Goal: Task Accomplishment & Management: Use online tool/utility

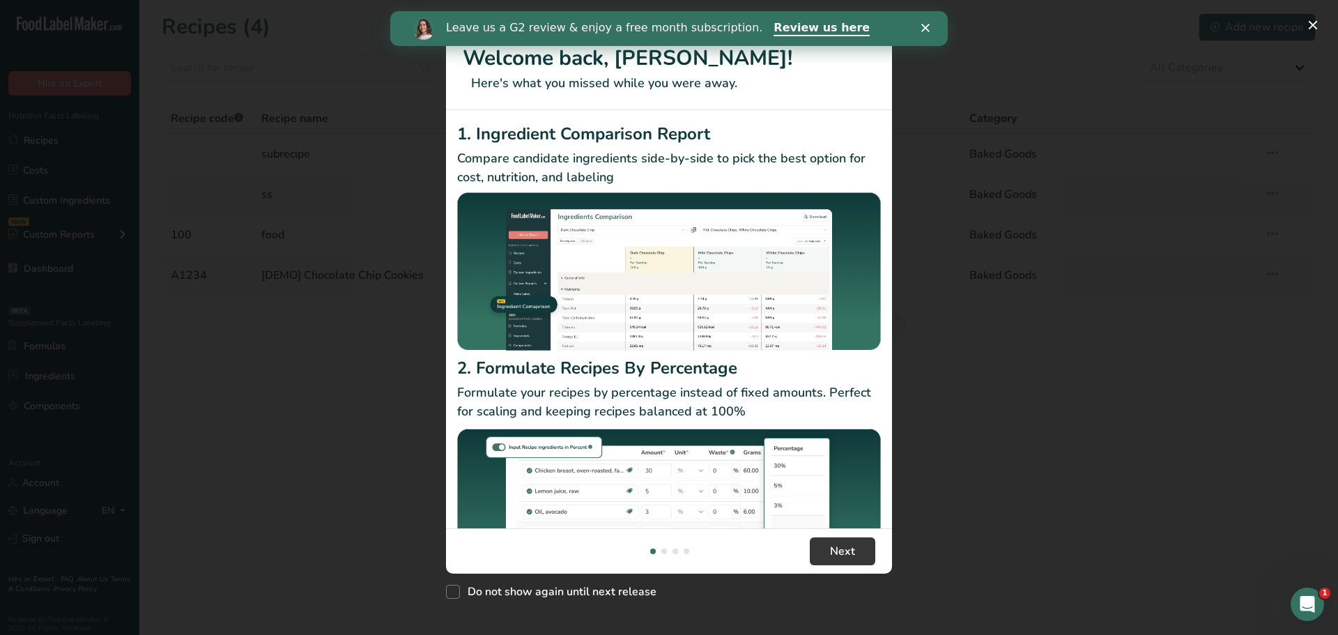
click at [328, 226] on div "New Features" at bounding box center [669, 317] width 1338 height 635
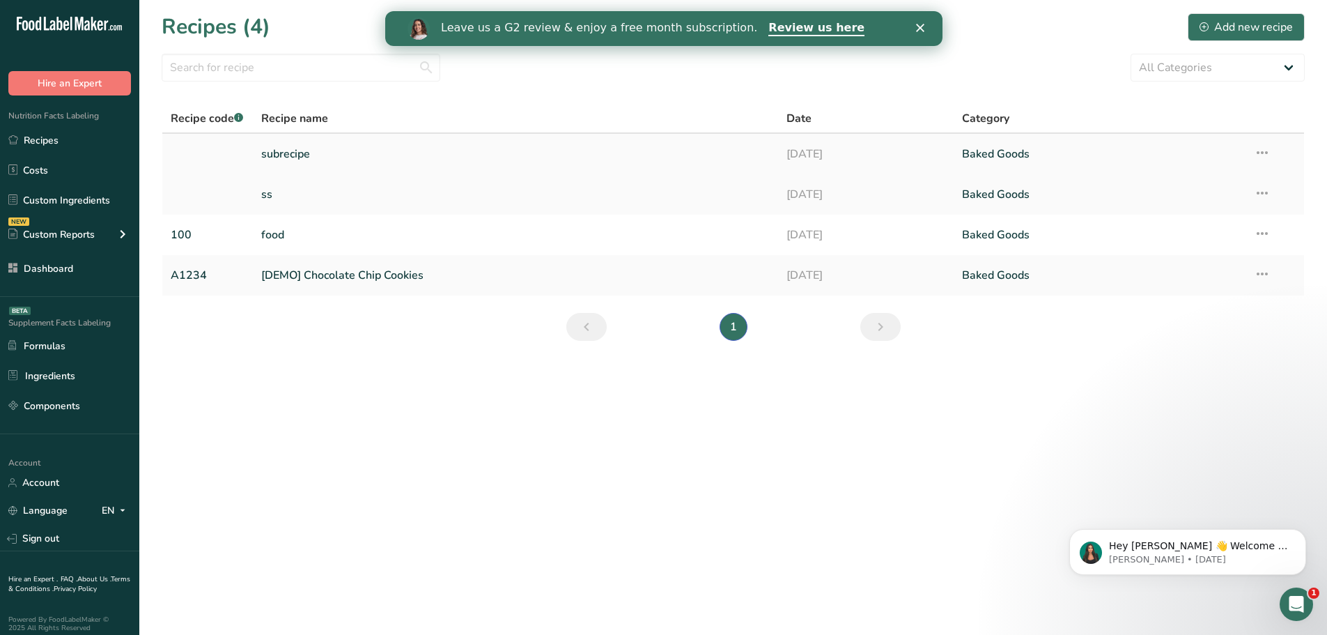
click at [339, 158] on link "subrecipe" at bounding box center [515, 153] width 509 height 29
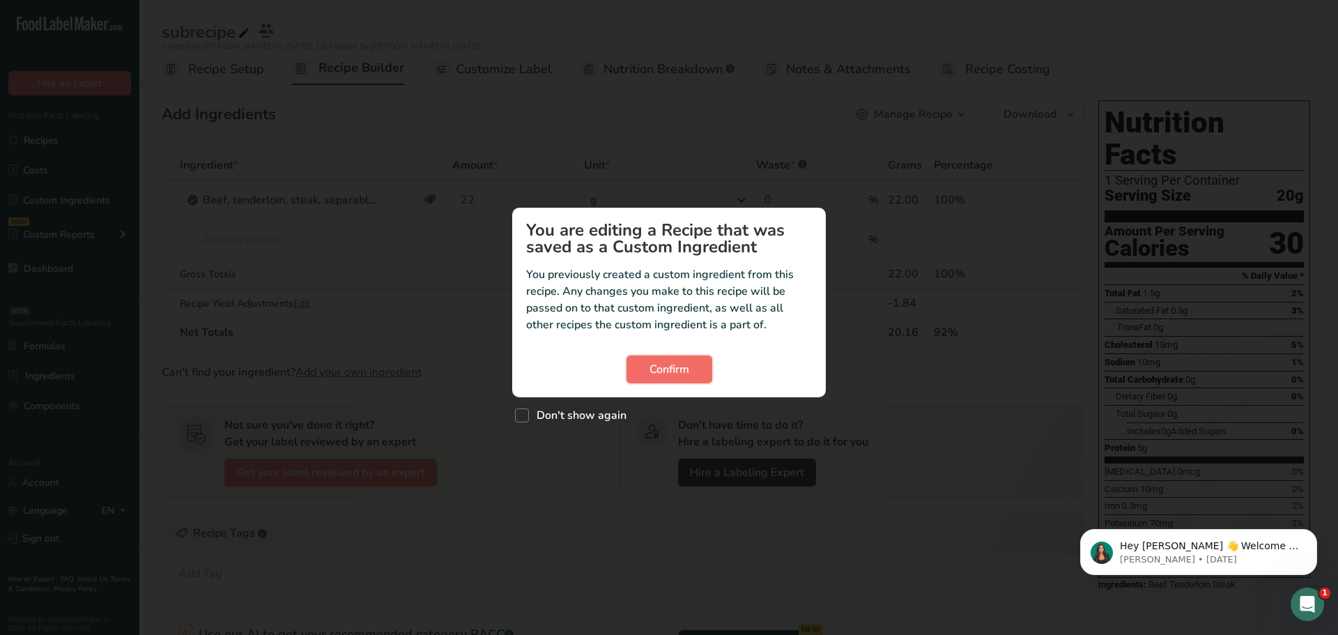
click at [680, 361] on span "Confirm" at bounding box center [669, 369] width 40 height 17
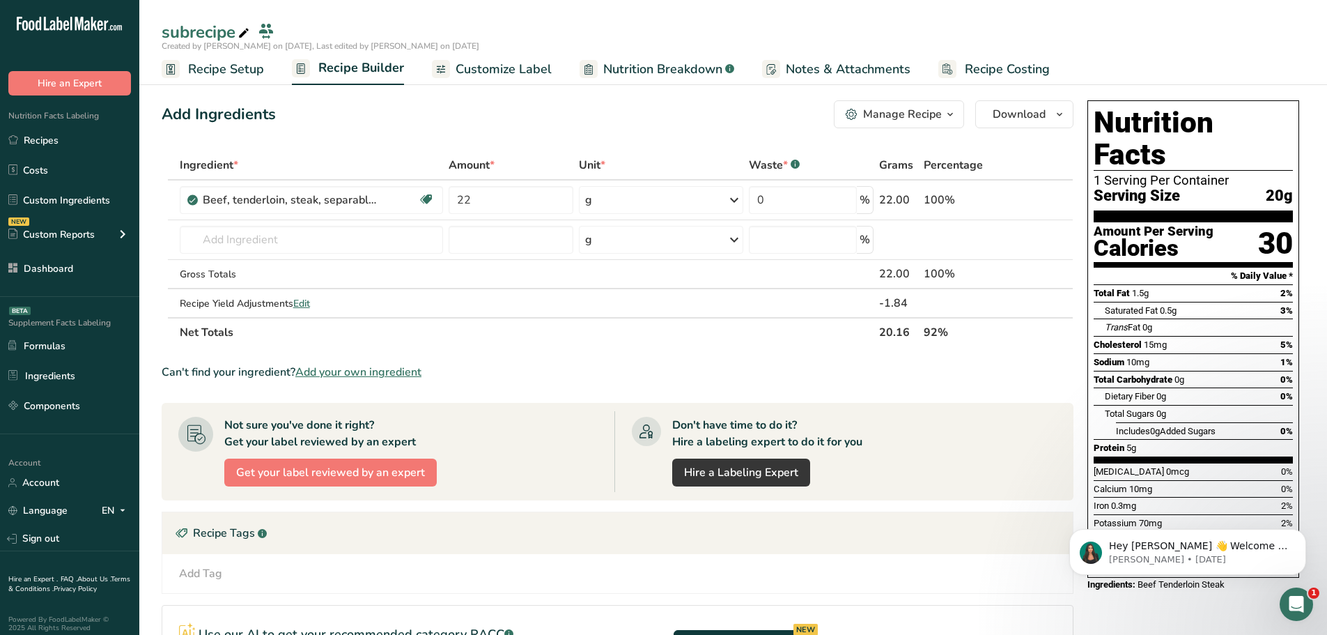
click at [695, 58] on link "Nutrition Breakdown .a-a{fill:#347362;}.b-a{fill:#fff;}" at bounding box center [657, 69] width 155 height 31
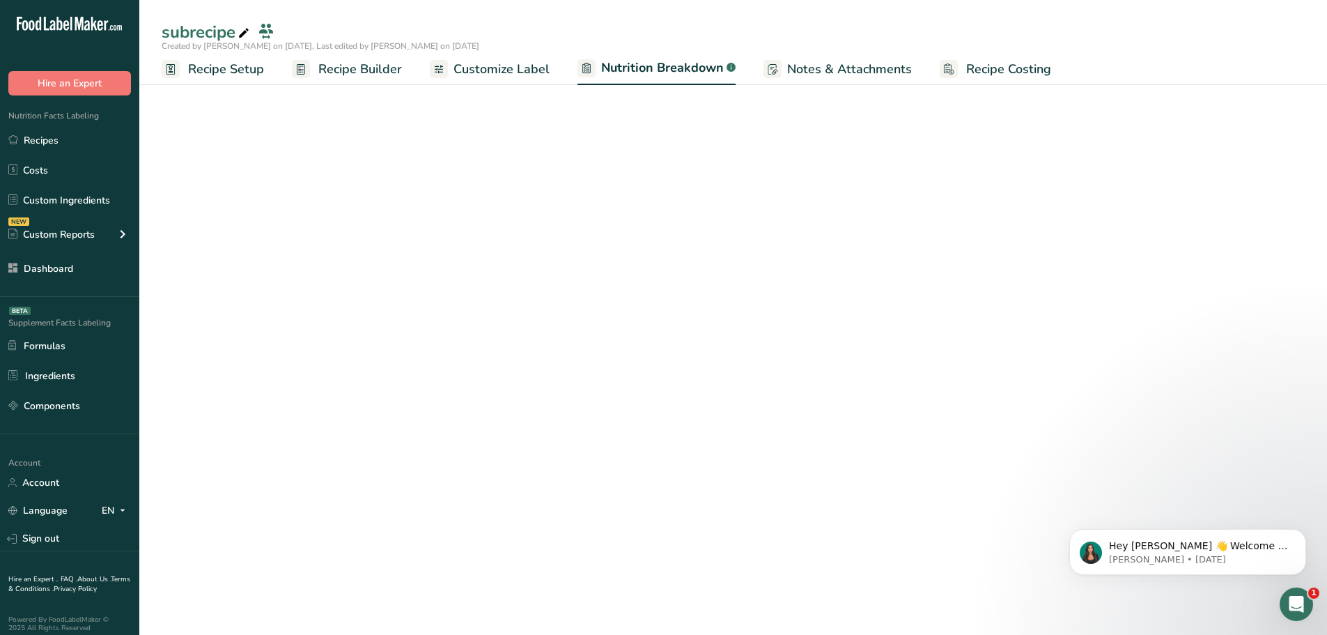
select select "Calories"
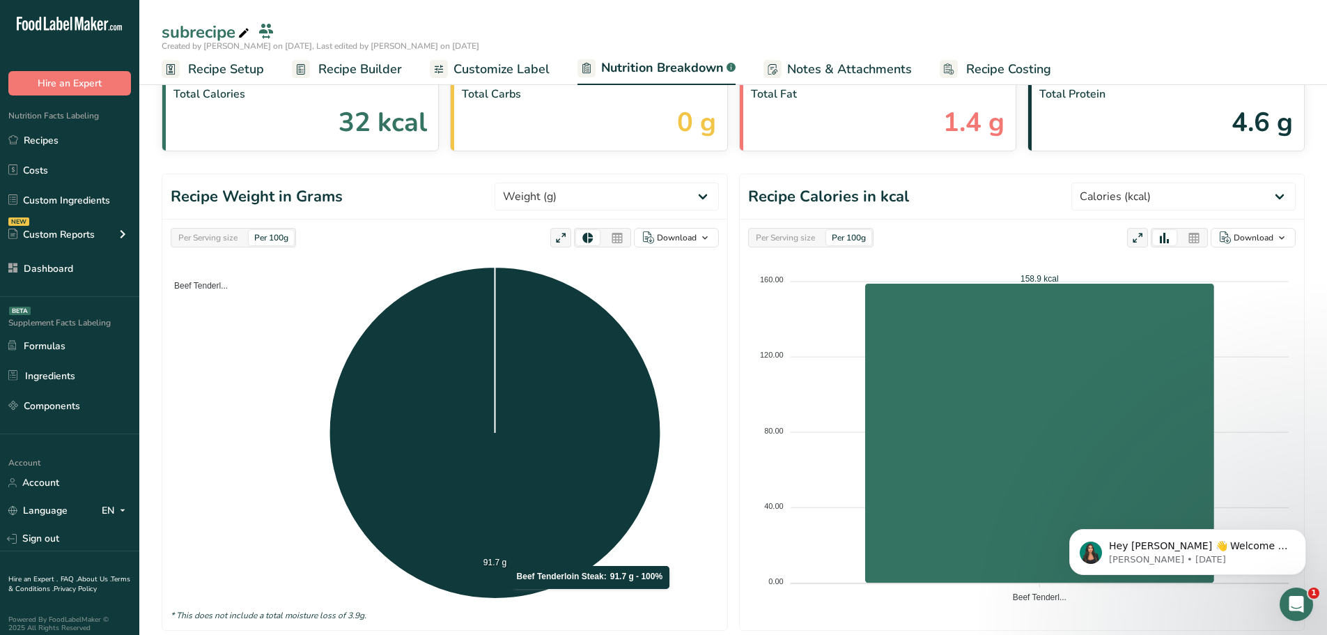
scroll to position [42, 0]
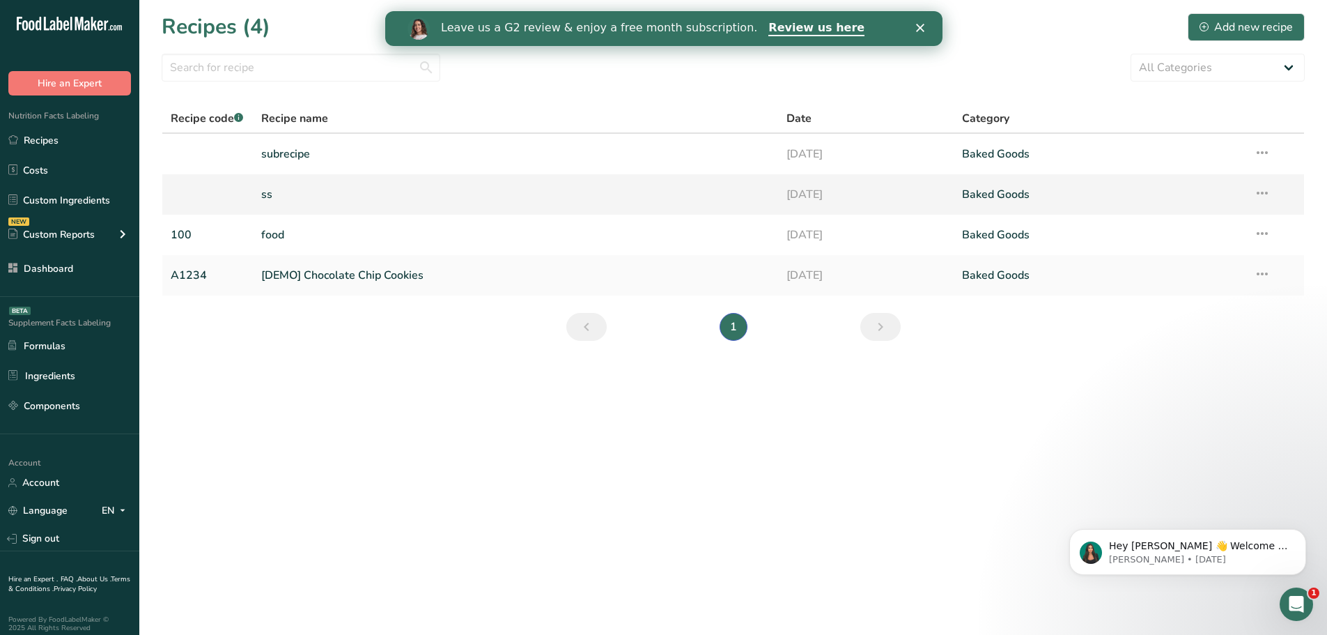
click at [323, 198] on link "ss" at bounding box center [515, 194] width 509 height 29
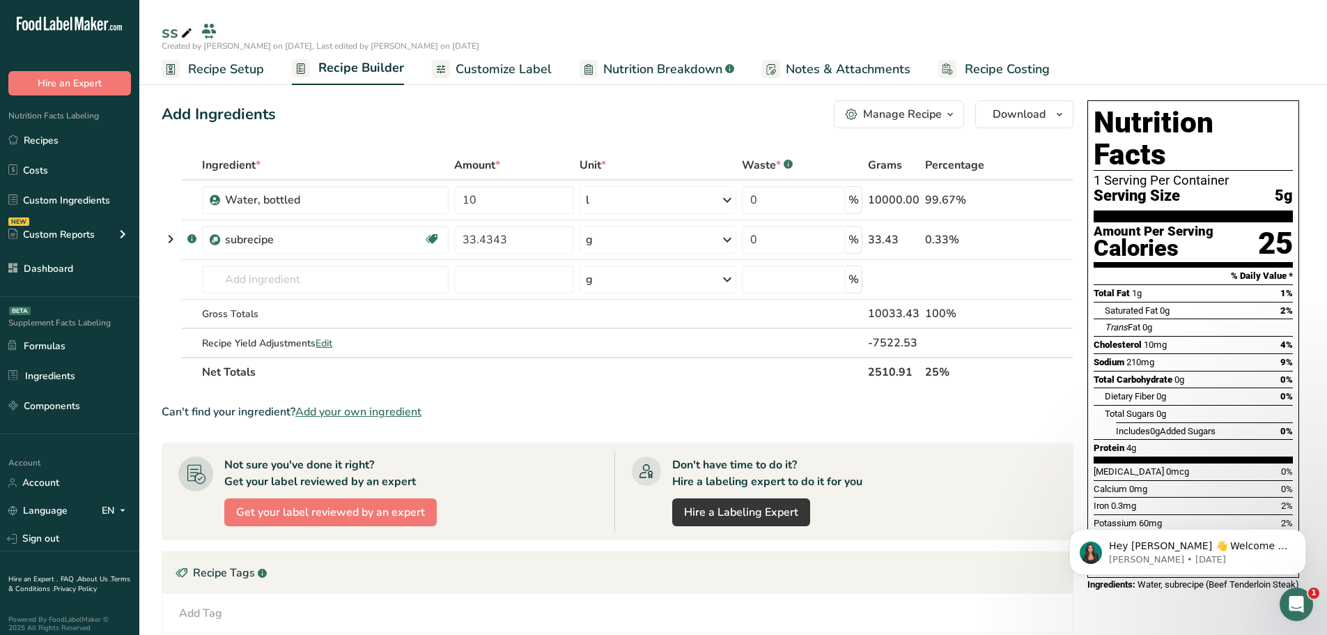
click at [643, 57] on link "Nutrition Breakdown .a-a{fill:#347362;}.b-a{fill:#fff;}" at bounding box center [657, 69] width 155 height 31
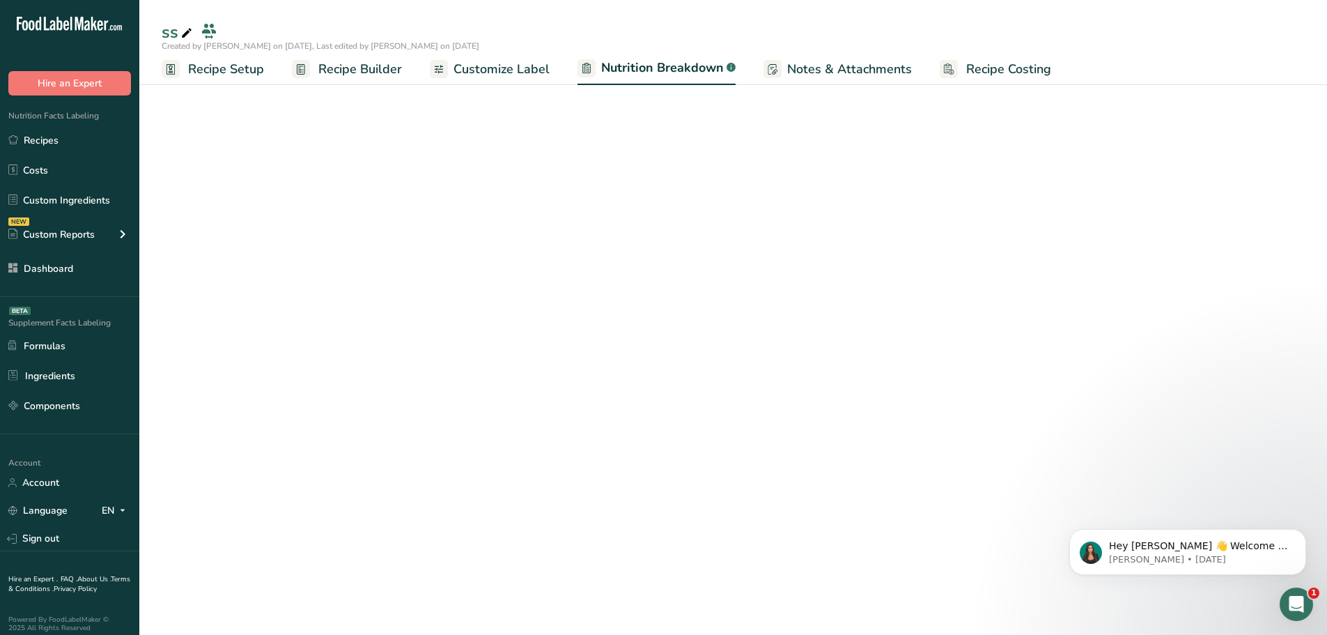
select select "Calories"
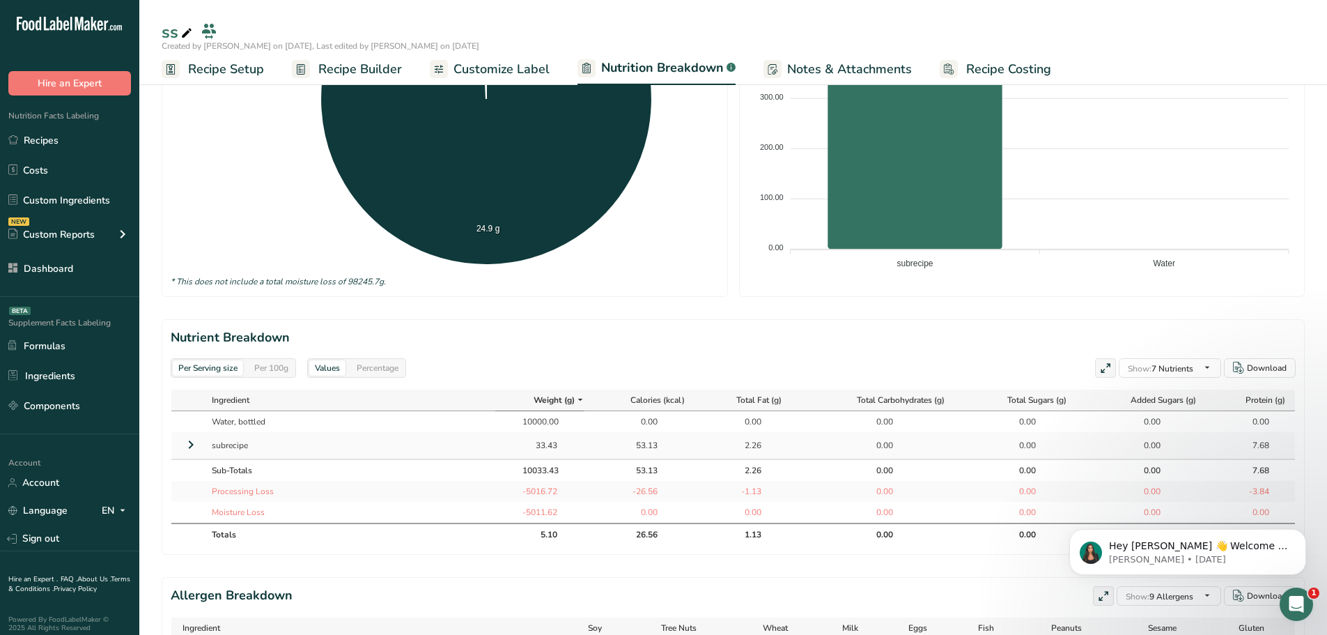
scroll to position [418, 0]
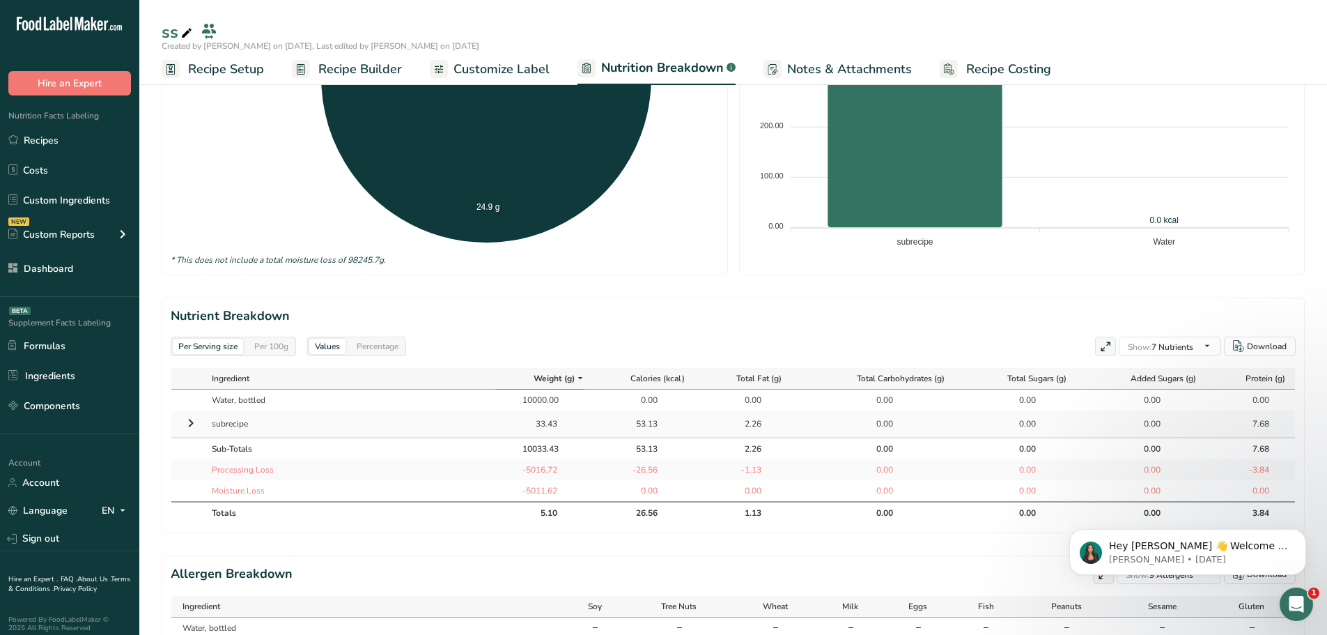
click at [188, 428] on icon at bounding box center [191, 422] width 17 height 25
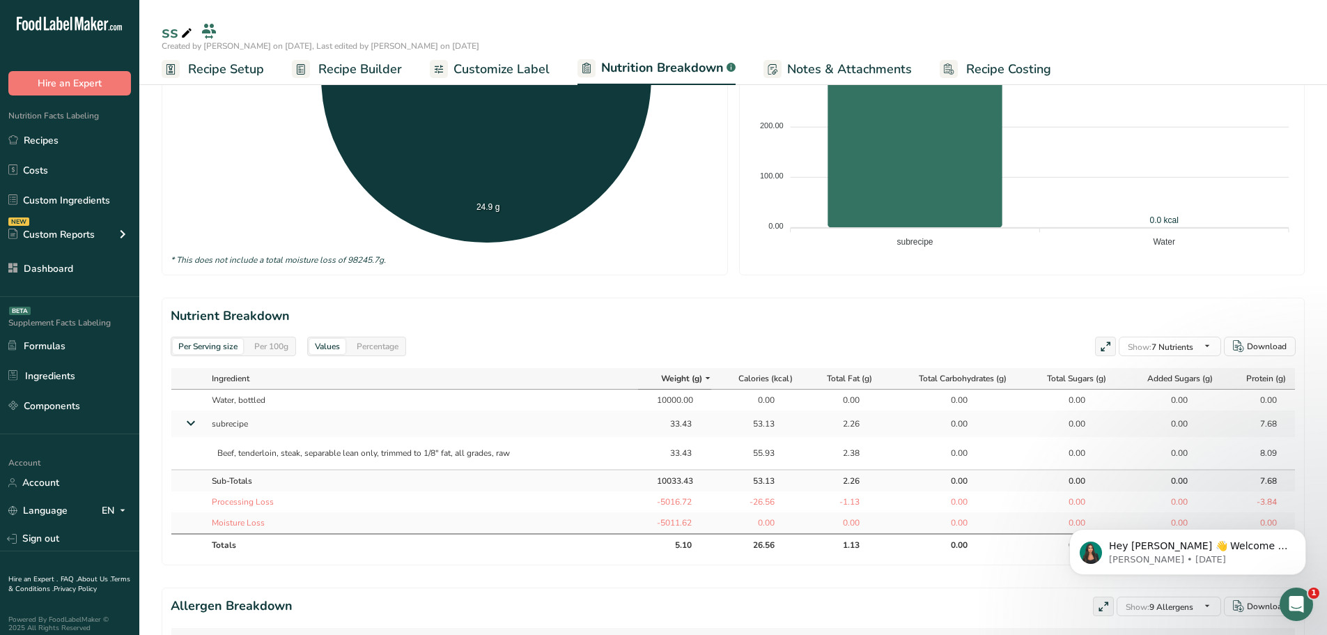
click at [188, 428] on icon at bounding box center [190, 423] width 25 height 17
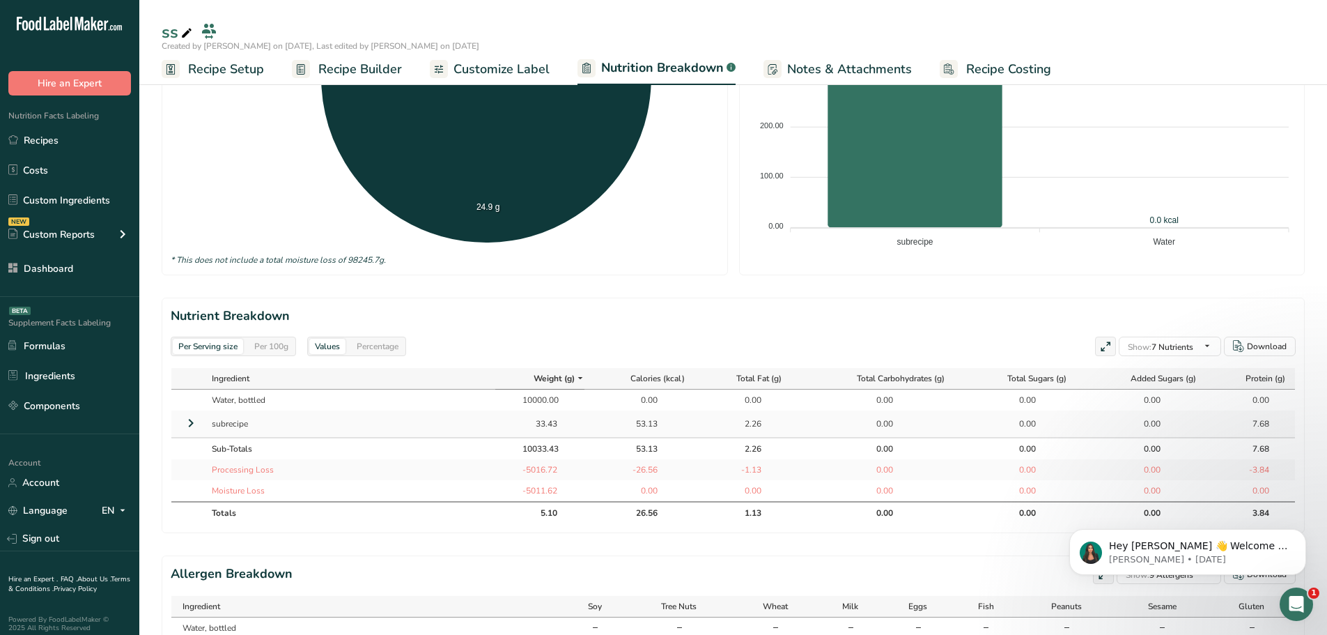
click at [188, 428] on icon at bounding box center [191, 422] width 17 height 25
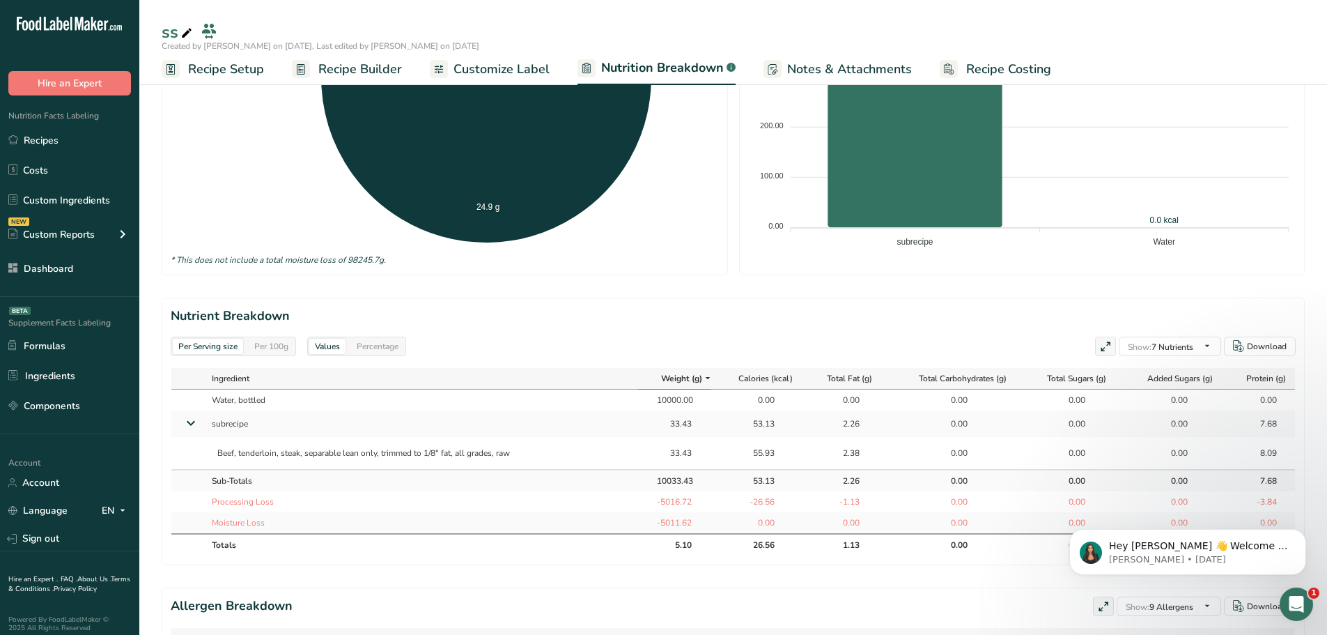
click at [188, 428] on icon at bounding box center [190, 423] width 25 height 17
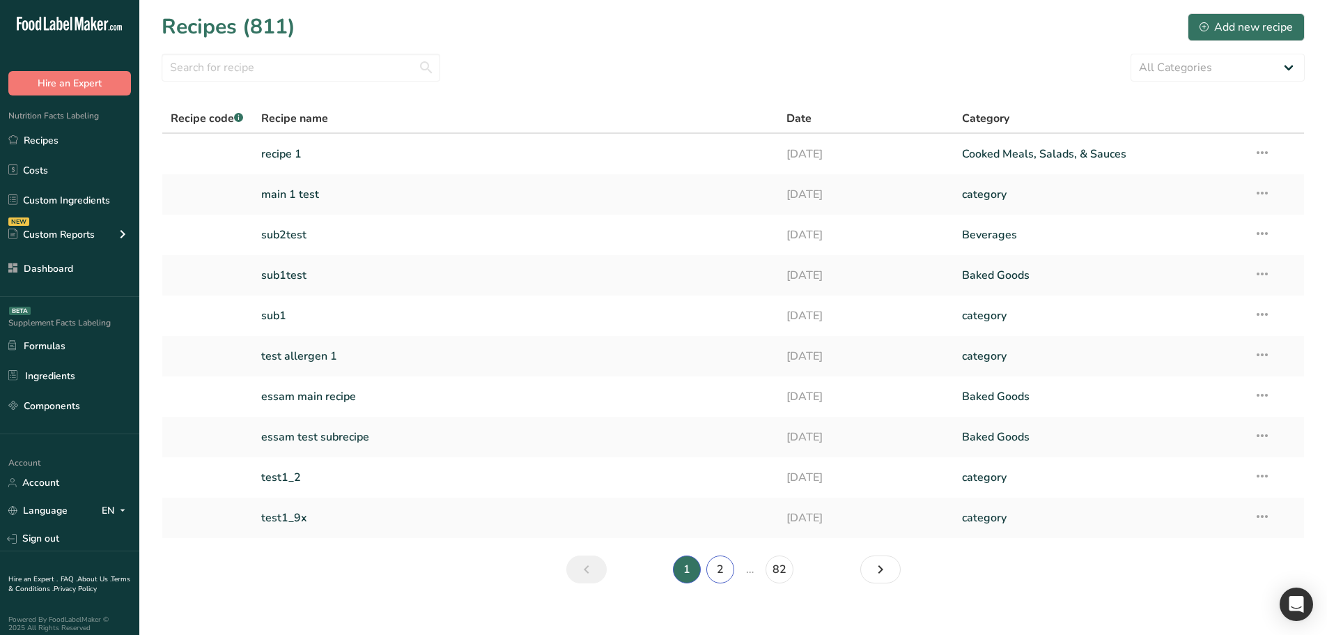
click at [714, 571] on link "2" at bounding box center [721, 569] width 28 height 28
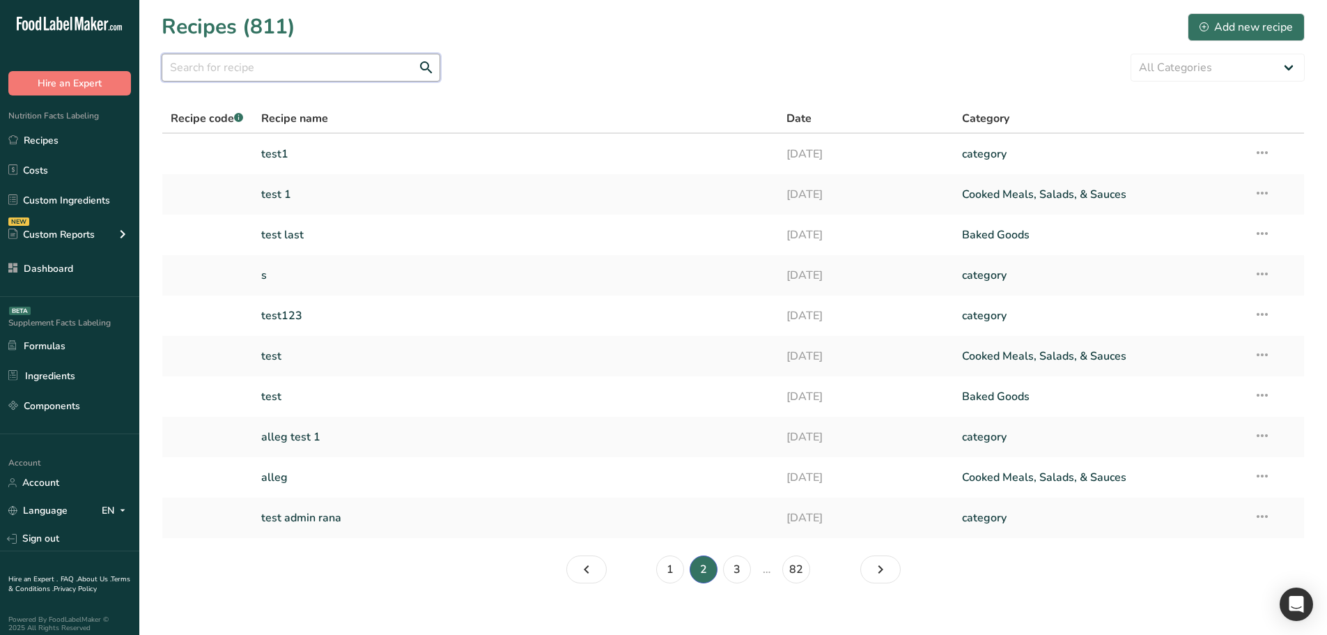
click at [337, 68] on input "text" at bounding box center [301, 68] width 279 height 28
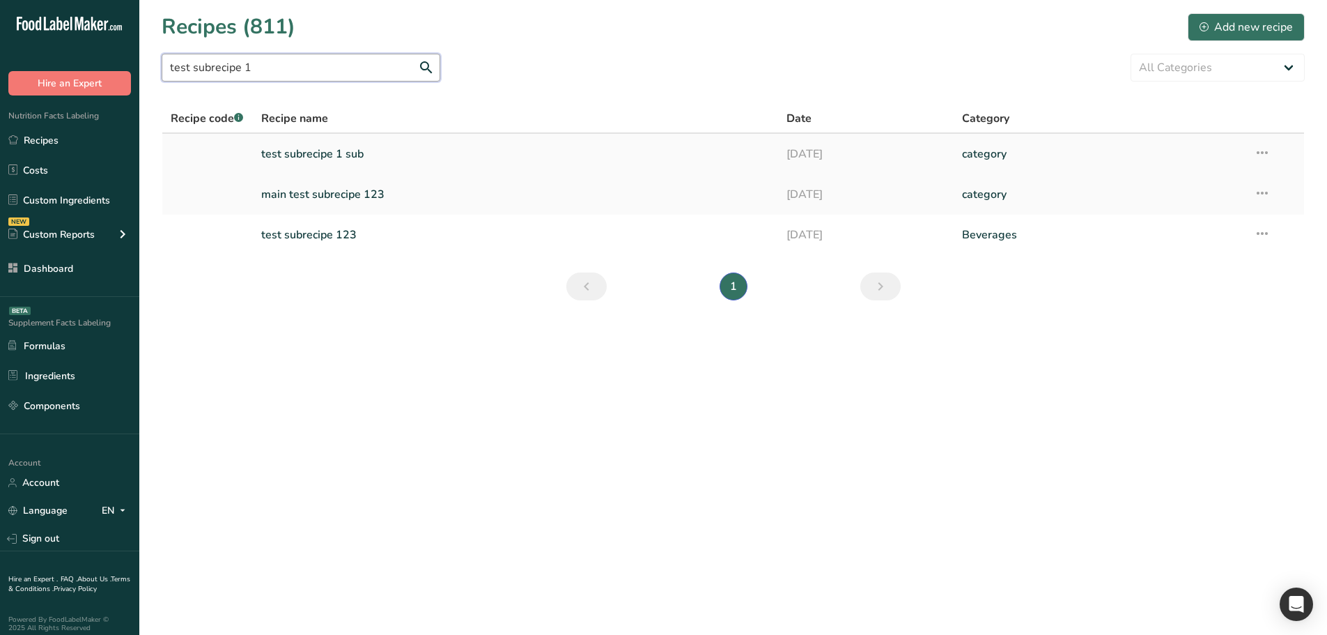
type input "test subrecipe 1"
click at [367, 152] on link "test subrecipe 1 sub" at bounding box center [515, 153] width 509 height 29
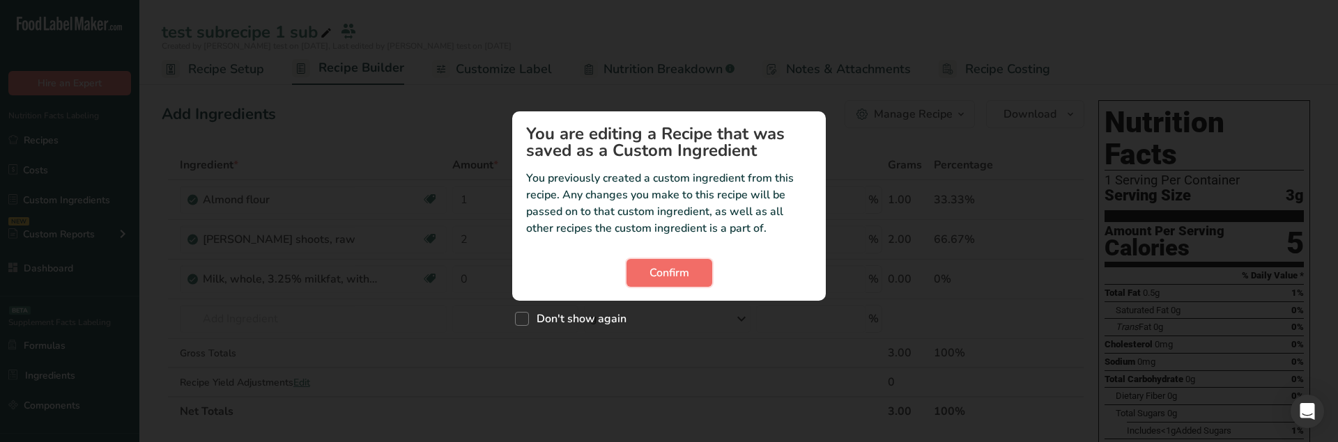
click at [667, 266] on span "Confirm" at bounding box center [669, 273] width 40 height 17
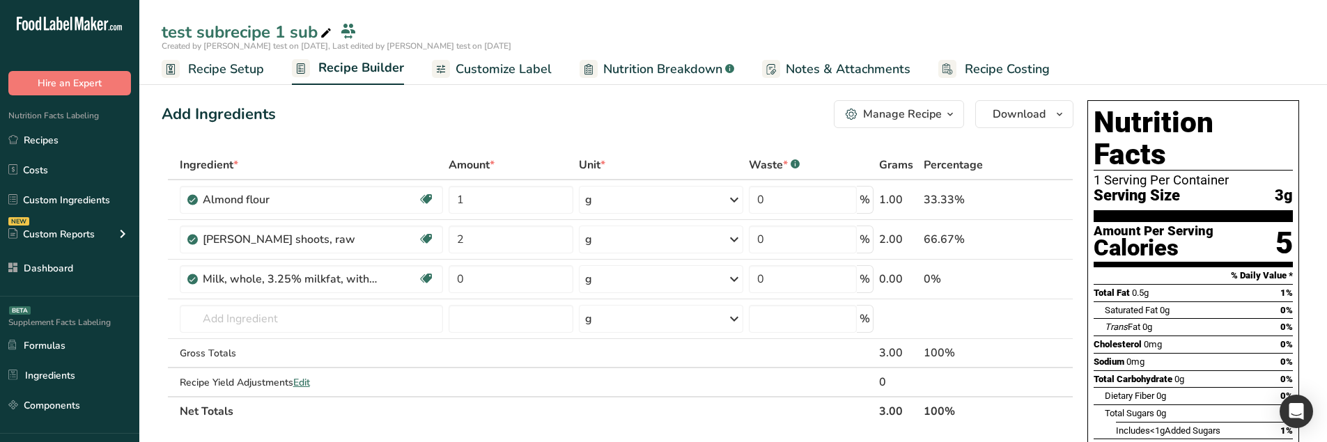
click at [707, 71] on span "Nutrition Breakdown" at bounding box center [662, 69] width 119 height 19
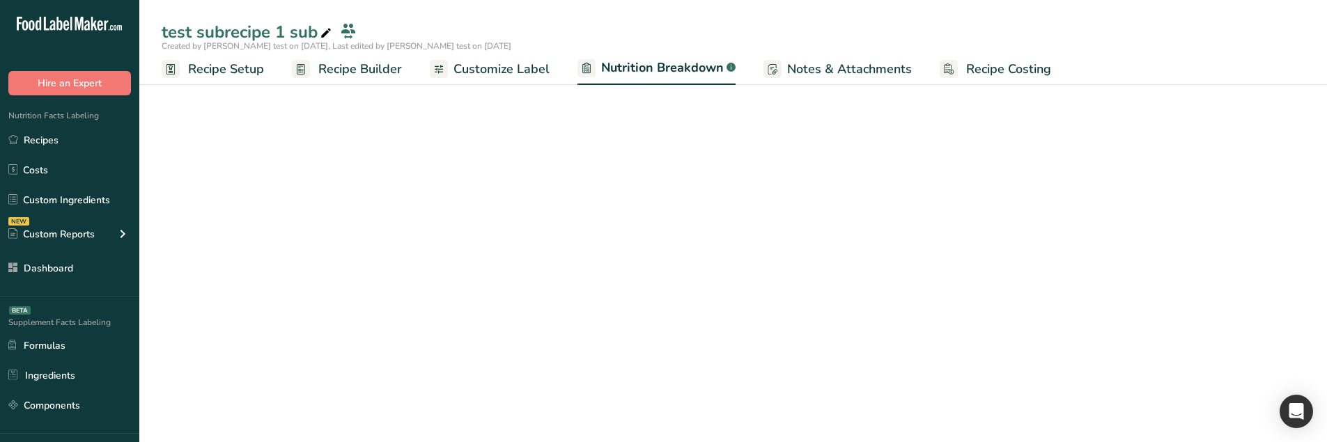
select select "Calories"
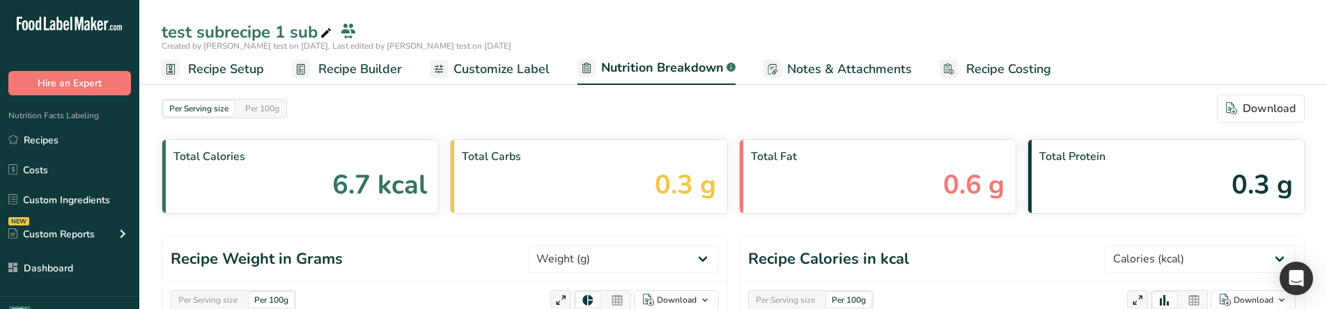
click at [512, 66] on span "Customize Label" at bounding box center [502, 69] width 96 height 19
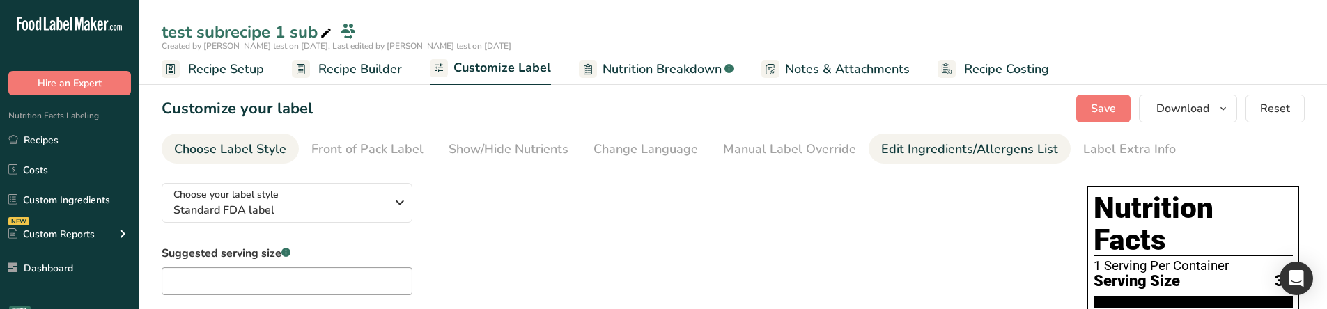
click at [957, 160] on link "Edit Ingredients/Allergens List" at bounding box center [969, 149] width 177 height 31
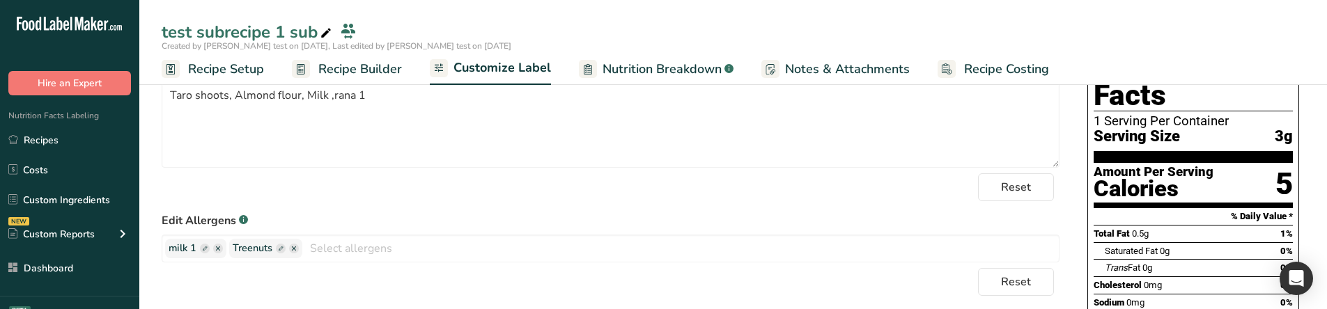
scroll to position [279, 0]
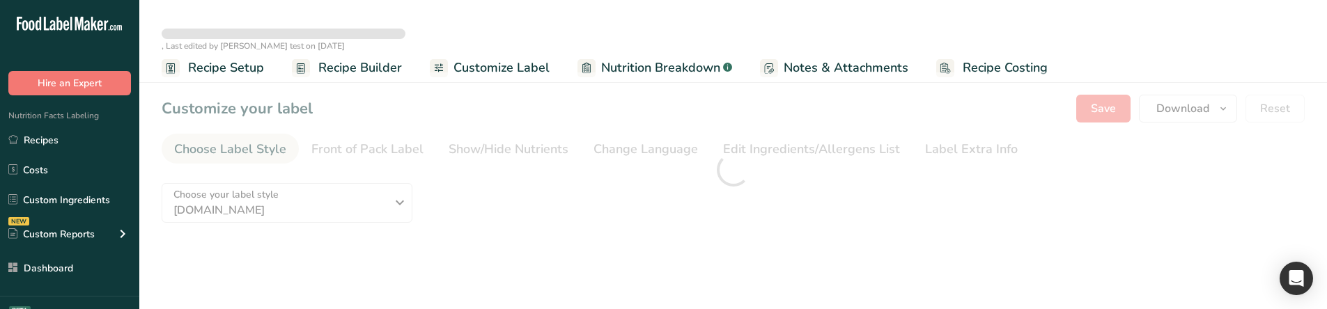
type textarea "Taro shoots, Almond flour, Milk ,rana 1"
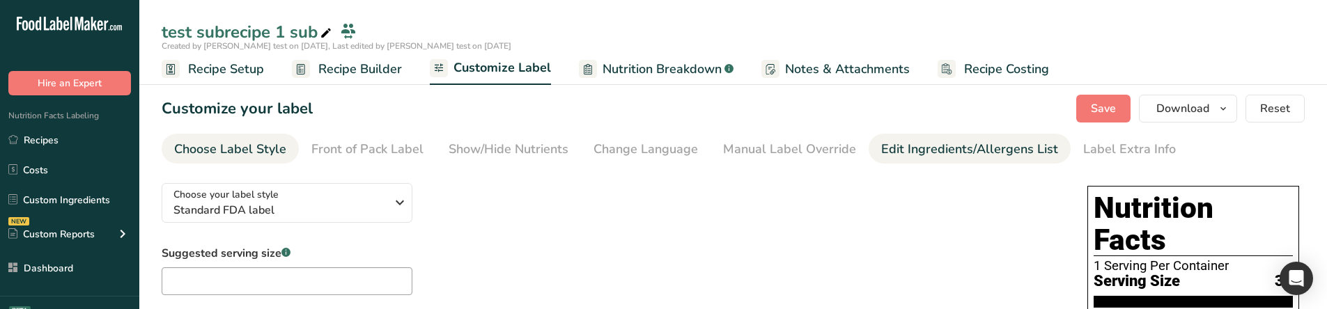
click at [930, 148] on div "Edit Ingredients/Allergens List" at bounding box center [969, 149] width 177 height 19
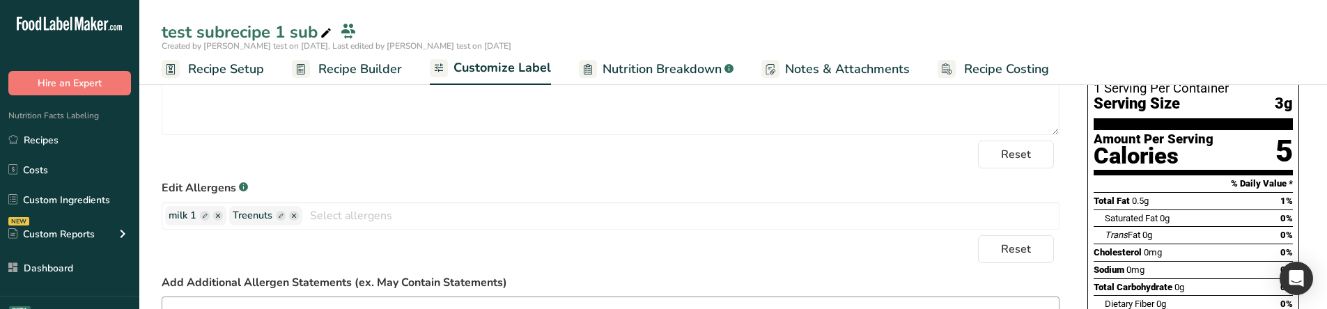
scroll to position [209, 0]
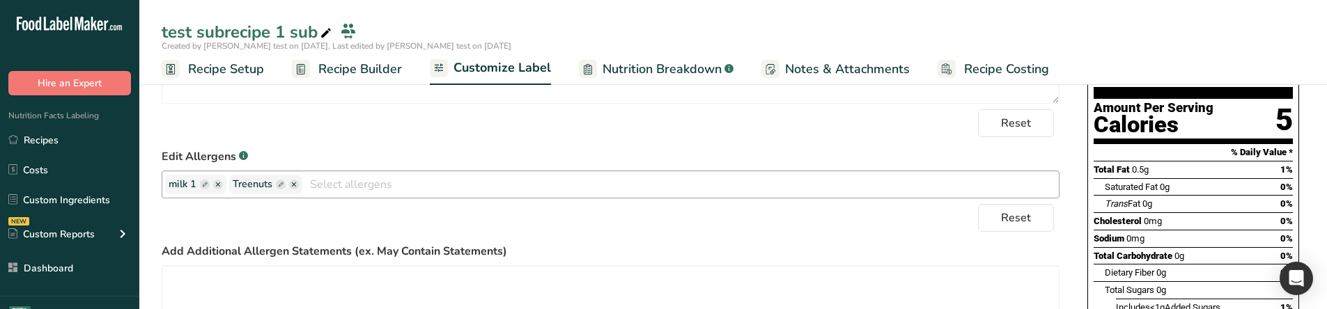
click at [295, 185] on ellipse "button" at bounding box center [294, 185] width 10 height 10
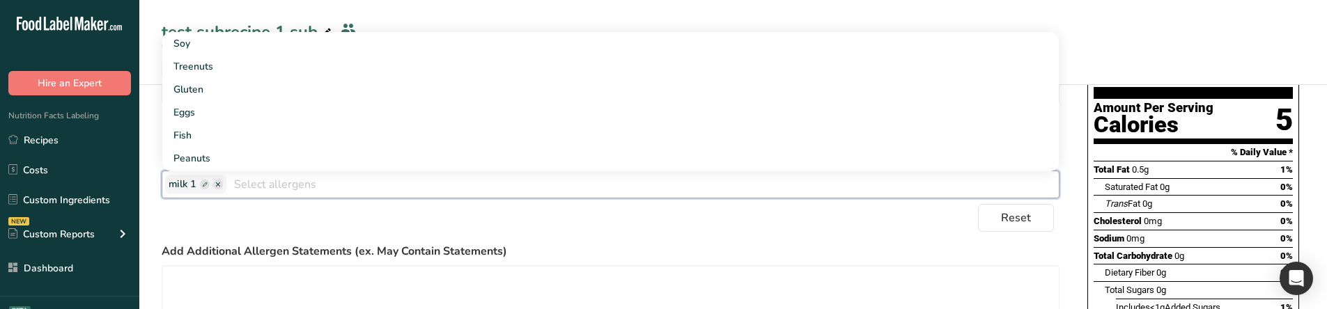
click at [700, 235] on form "* Note: Please keep in mind that if you make any future changes to your recipe,…" at bounding box center [611, 194] width 898 height 451
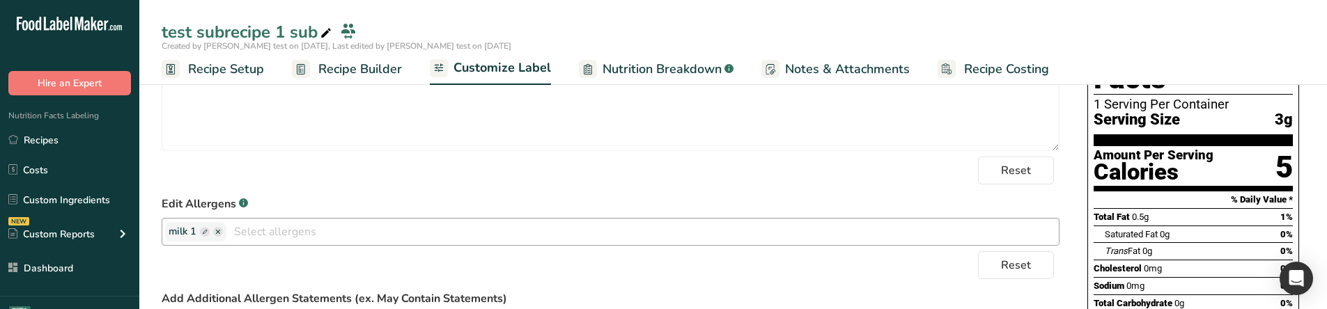
scroll to position [0, 0]
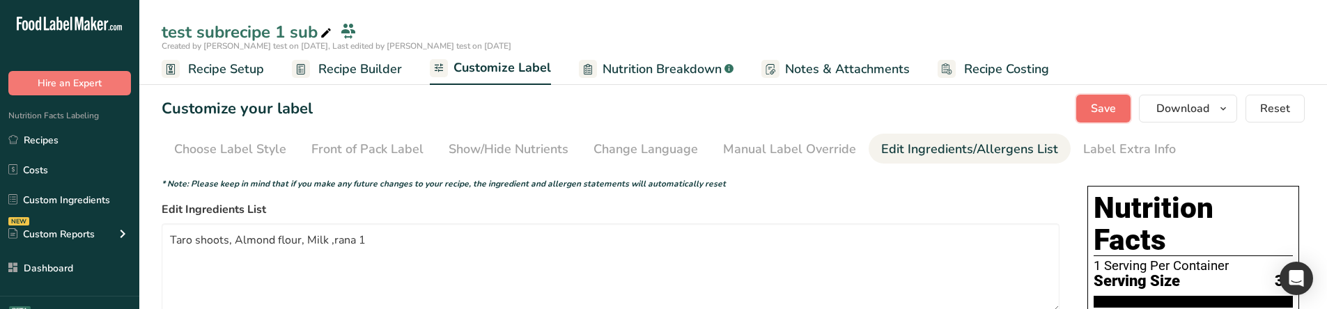
click at [1118, 108] on button "Save" at bounding box center [1104, 109] width 54 height 28
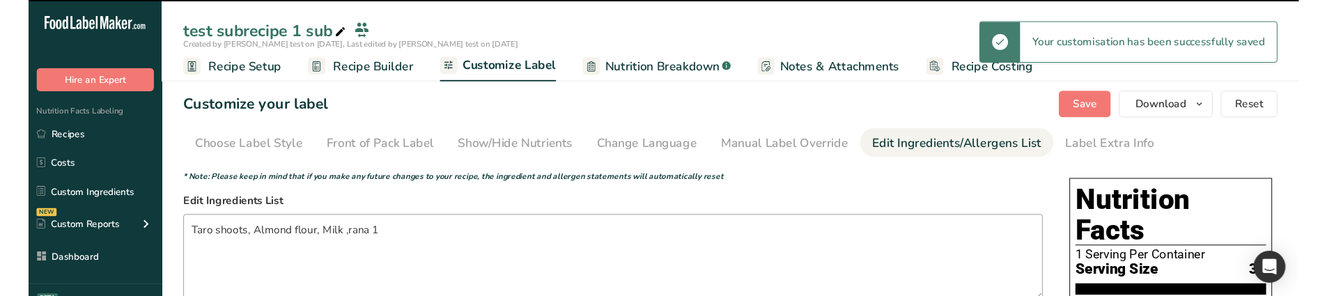
scroll to position [139, 0]
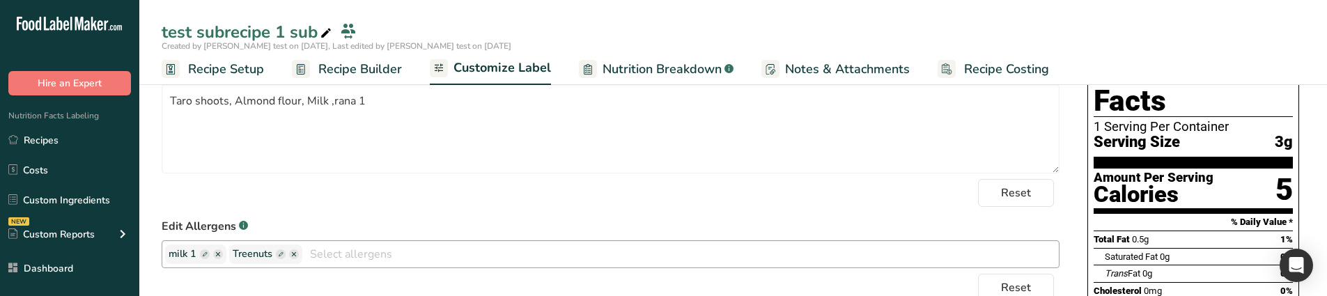
click at [294, 256] on ellipse "button" at bounding box center [294, 254] width 10 height 10
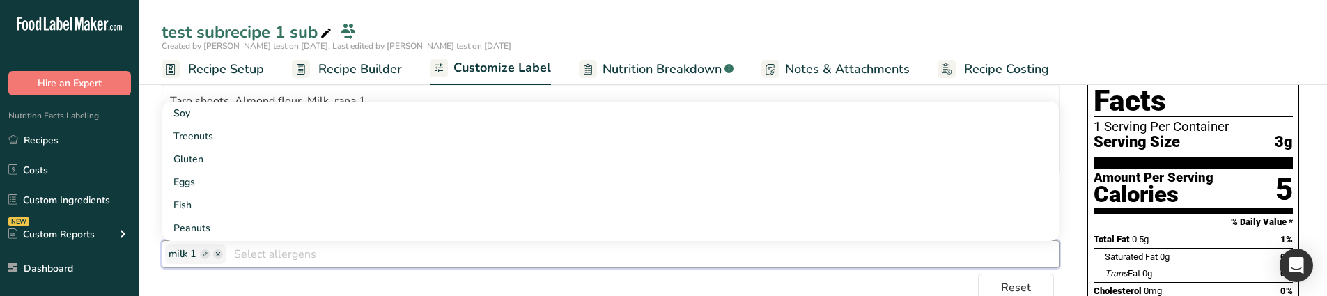
click at [1068, 150] on div "Choose your label style Standard FDA label USA (FDA) Standard FDA label Tabular…" at bounding box center [733, 291] width 1143 height 516
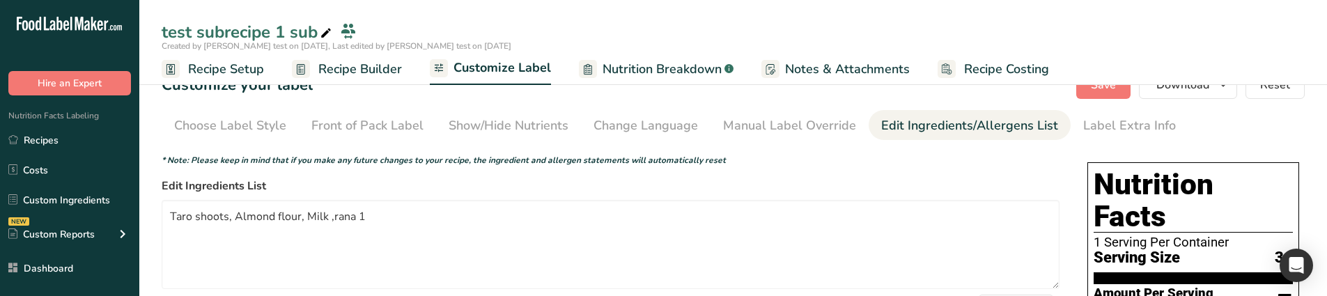
scroll to position [0, 0]
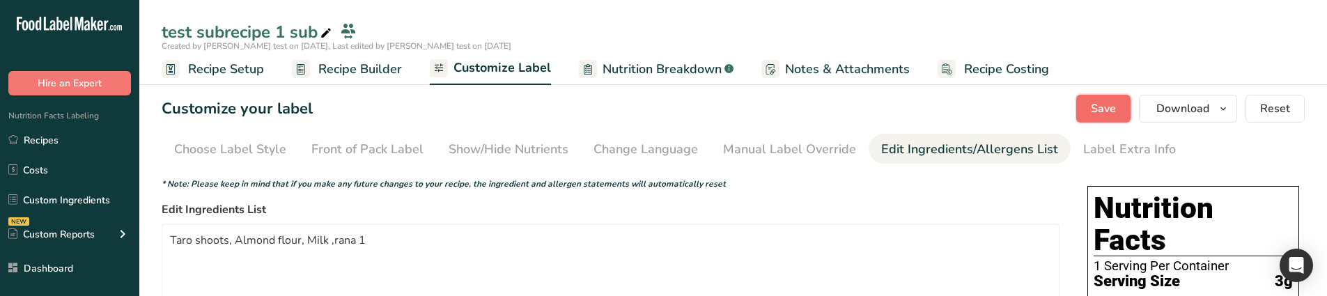
click at [1101, 113] on span "Save" at bounding box center [1103, 108] width 25 height 17
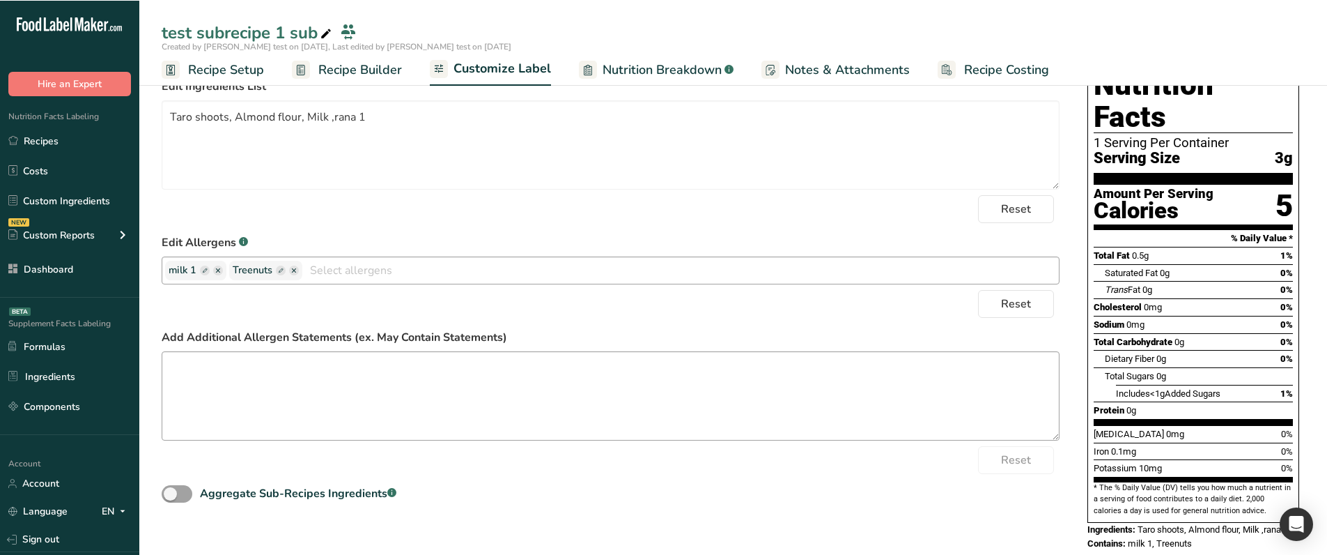
scroll to position [123, 0]
click at [299, 268] on icon "button" at bounding box center [294, 270] width 10 height 10
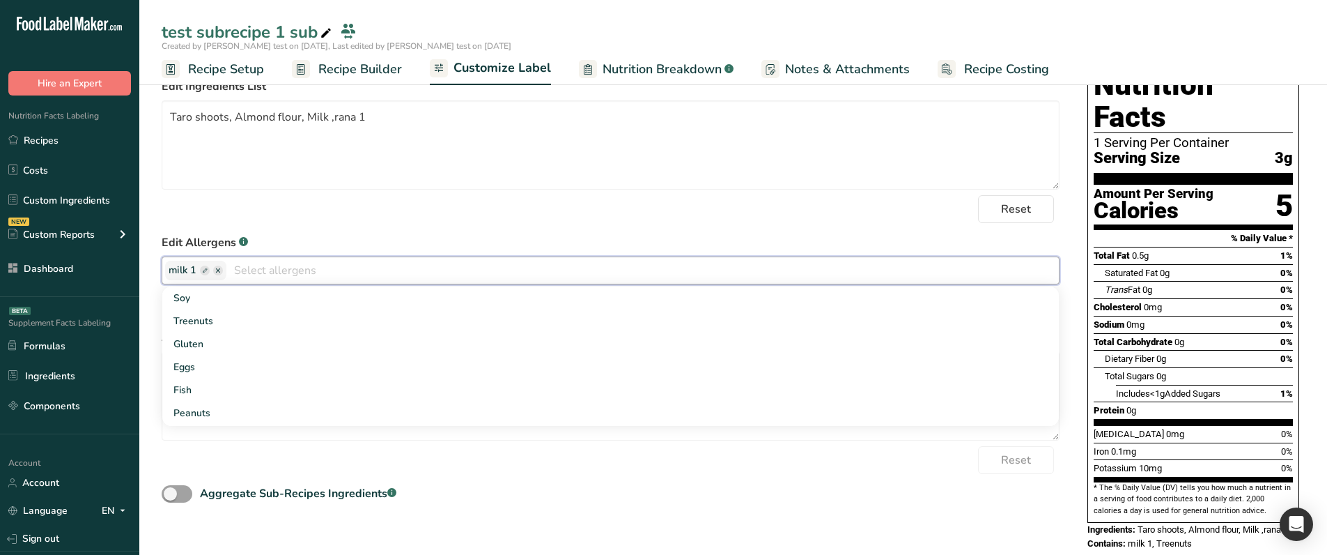
click at [571, 217] on div "Reset" at bounding box center [611, 209] width 898 height 28
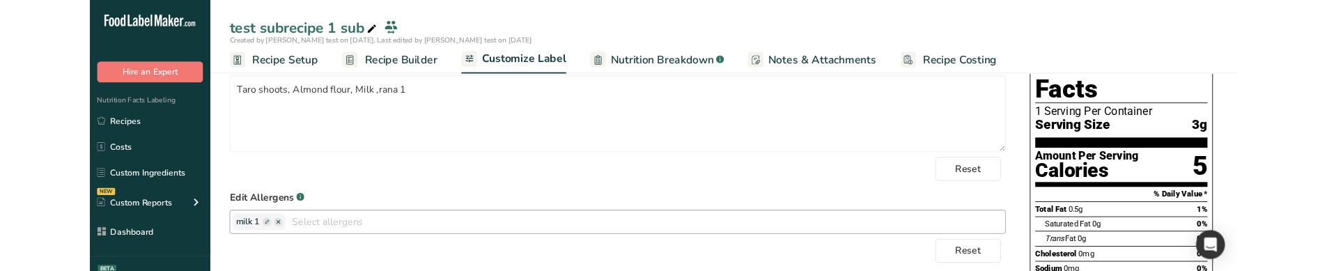
scroll to position [139, 0]
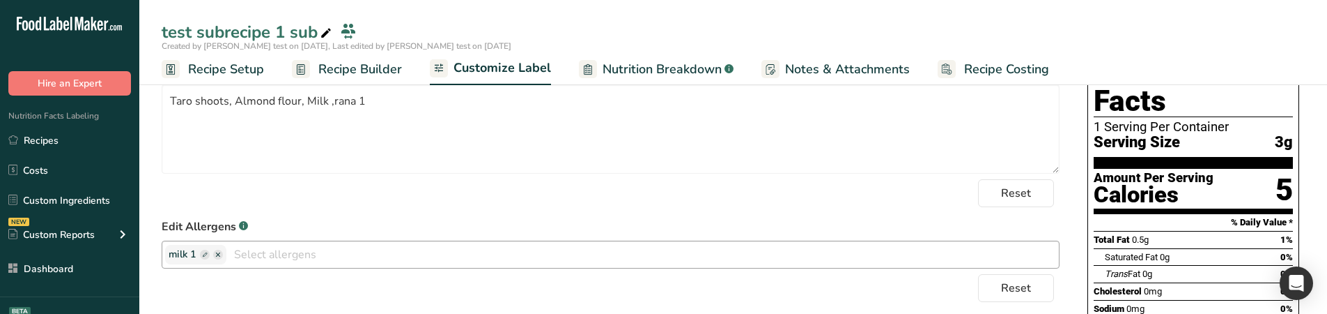
click at [407, 252] on input "text" at bounding box center [642, 254] width 833 height 22
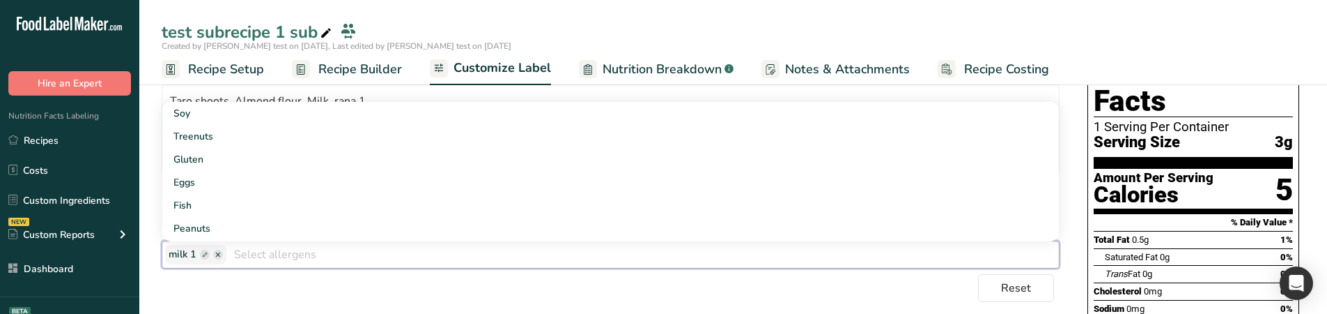
click at [314, 279] on div "Reset" at bounding box center [611, 288] width 898 height 28
